Goal: Check status: Check status

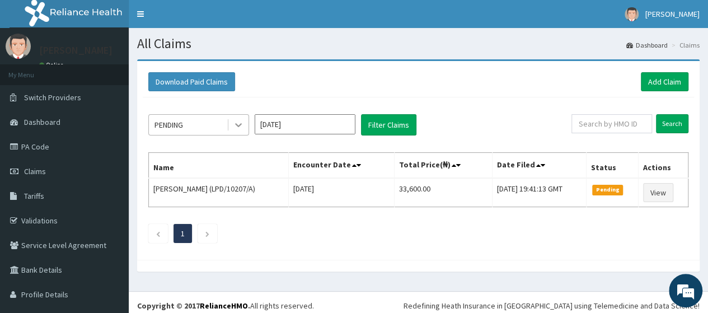
click at [239, 123] on icon at bounding box center [238, 124] width 11 height 11
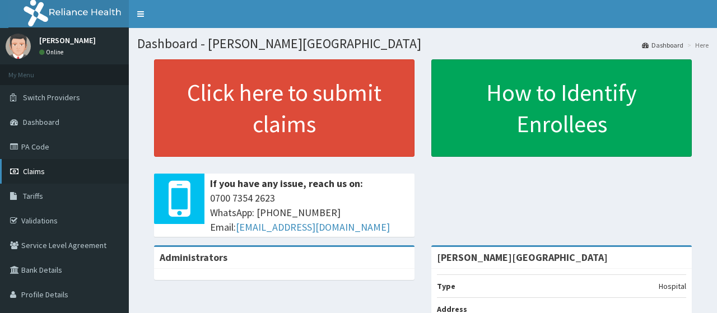
click at [43, 170] on span "Claims" at bounding box center [34, 171] width 22 height 10
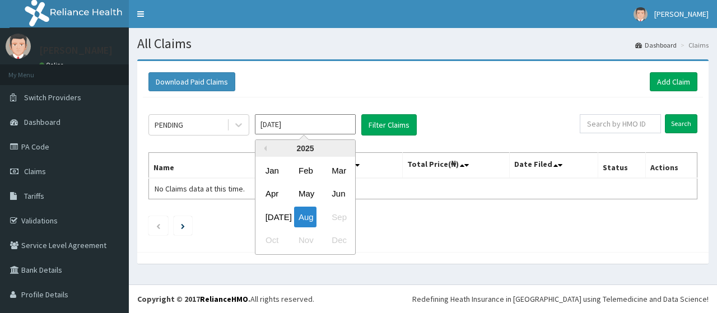
click at [293, 124] on input "[DATE]" at bounding box center [305, 124] width 101 height 20
click at [274, 214] on div "[DATE]" at bounding box center [272, 217] width 22 height 21
type input "[DATE]"
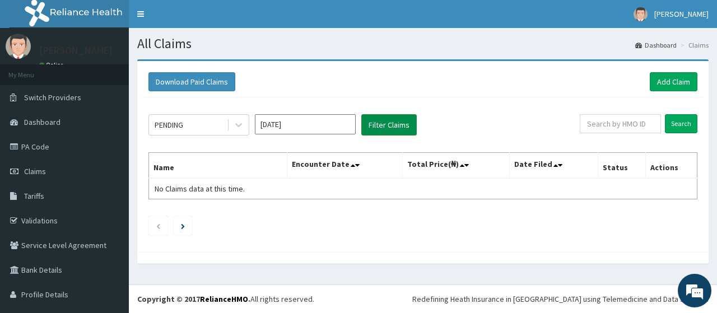
click at [384, 129] on button "Filter Claims" at bounding box center [388, 124] width 55 height 21
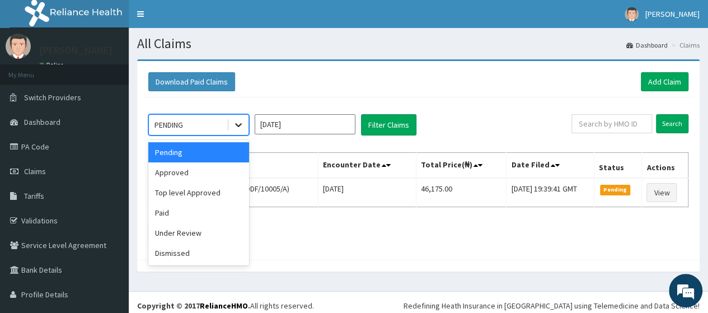
click at [236, 123] on icon at bounding box center [238, 124] width 11 height 11
click at [184, 175] on div "Approved" at bounding box center [198, 172] width 101 height 20
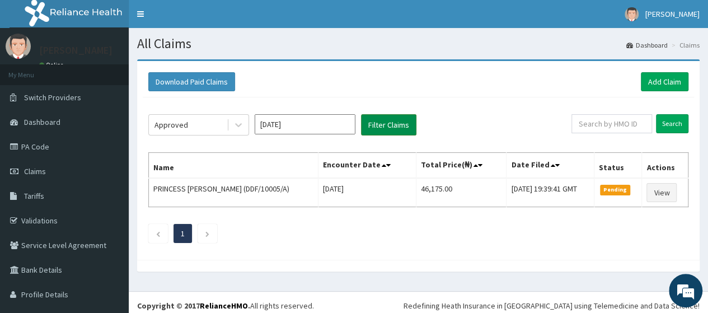
click at [395, 125] on button "Filter Claims" at bounding box center [388, 124] width 55 height 21
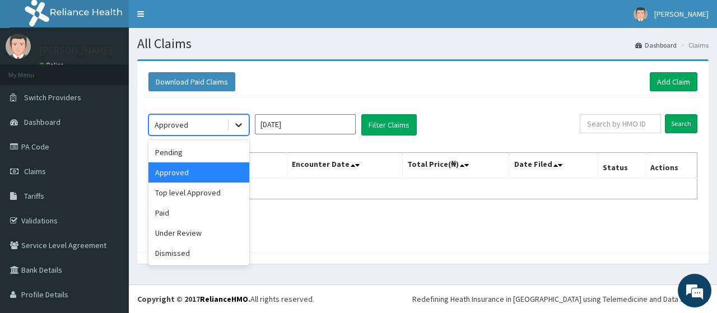
click at [237, 124] on icon at bounding box center [238, 126] width 7 height 4
click at [196, 192] on div "Top level Approved" at bounding box center [198, 193] width 101 height 20
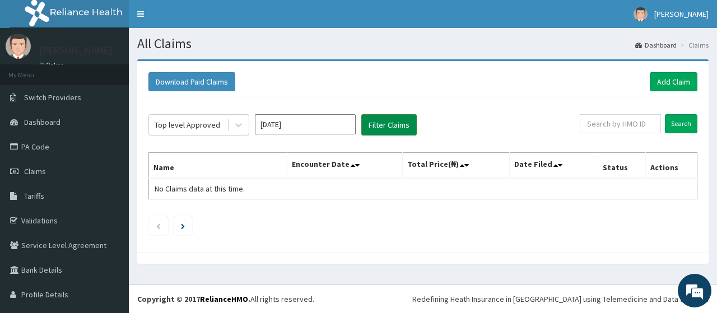
click at [382, 131] on button "Filter Claims" at bounding box center [388, 124] width 55 height 21
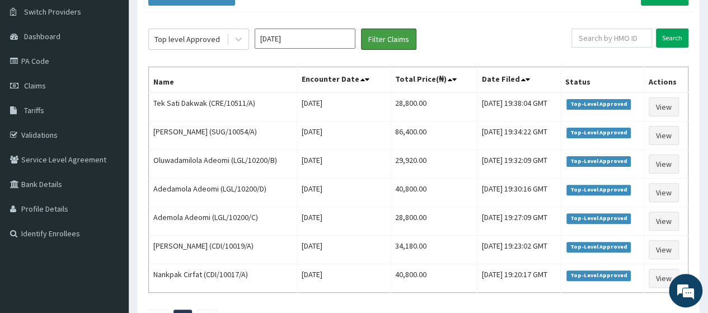
scroll to position [85, 0]
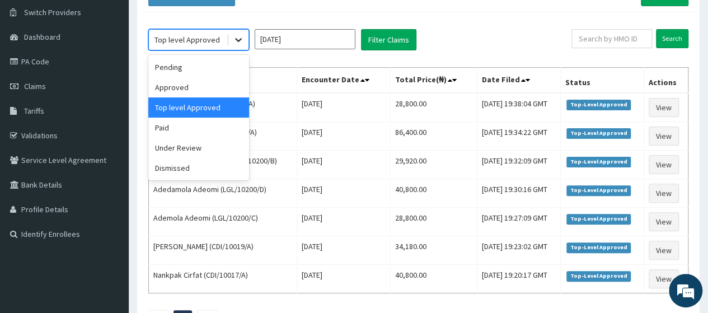
click at [235, 40] on icon at bounding box center [238, 39] width 11 height 11
click at [186, 147] on div "Under Review" at bounding box center [198, 148] width 101 height 20
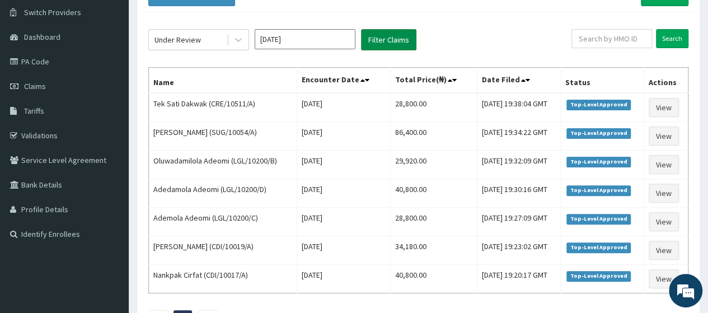
click at [389, 34] on button "Filter Claims" at bounding box center [388, 39] width 55 height 21
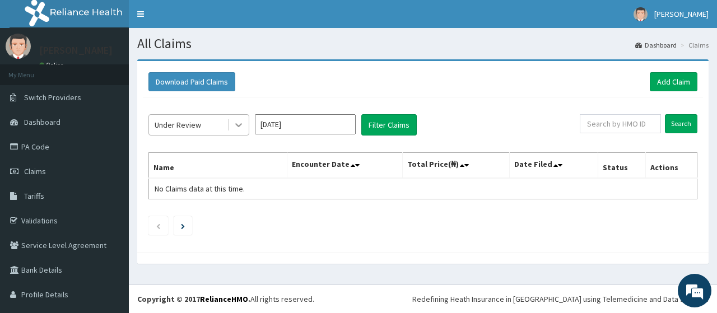
click at [239, 119] on icon at bounding box center [238, 124] width 11 height 11
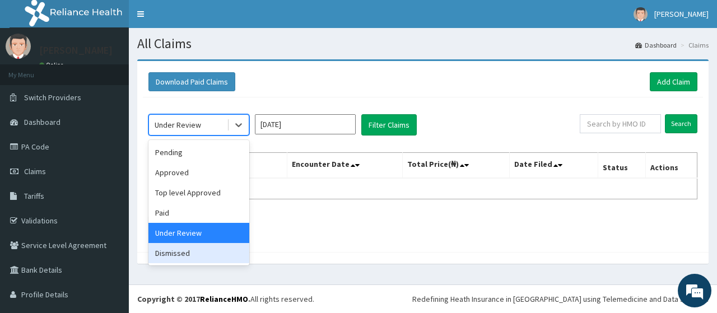
click at [180, 255] on div "Dismissed" at bounding box center [198, 253] width 101 height 20
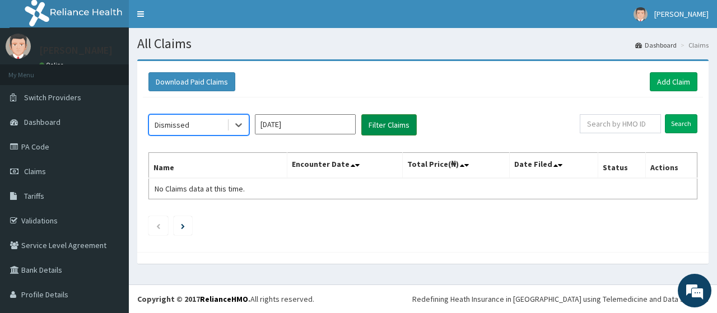
click at [395, 120] on button "Filter Claims" at bounding box center [388, 124] width 55 height 21
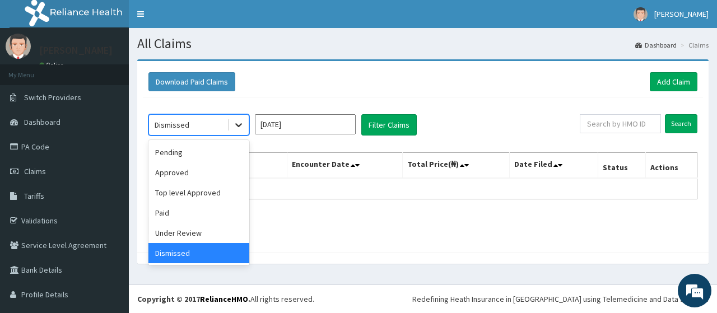
click at [237, 126] on icon at bounding box center [238, 124] width 11 height 11
click at [170, 207] on div "Paid" at bounding box center [198, 213] width 101 height 20
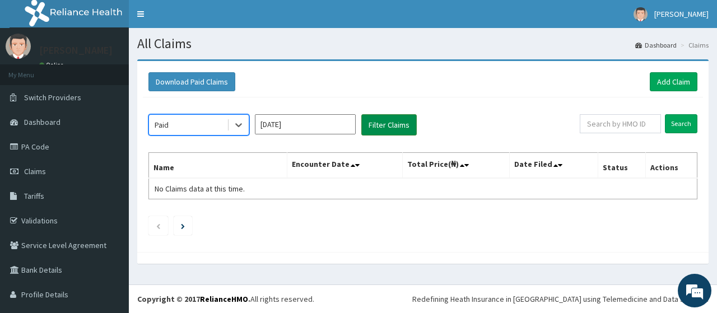
click at [392, 121] on button "Filter Claims" at bounding box center [388, 124] width 55 height 21
